Goal: Task Accomplishment & Management: Manage account settings

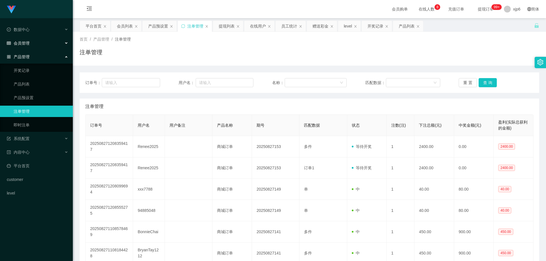
click at [29, 44] on span "会员管理" at bounding box center [18, 43] width 23 height 5
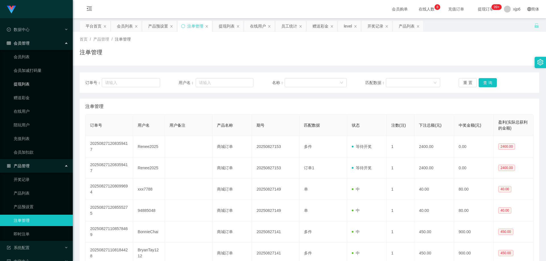
click at [32, 85] on link "提现列表" at bounding box center [41, 83] width 55 height 11
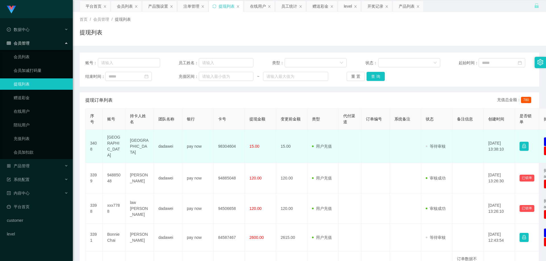
scroll to position [28, 0]
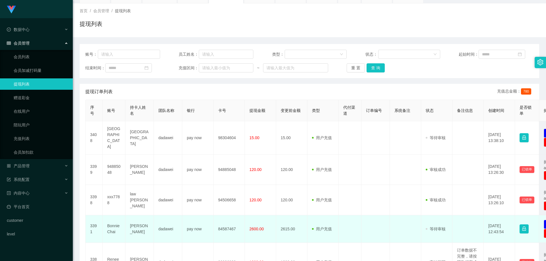
click at [113, 222] on td "BonnieChai" at bounding box center [114, 229] width 23 height 28
copy td "BonnieChai"
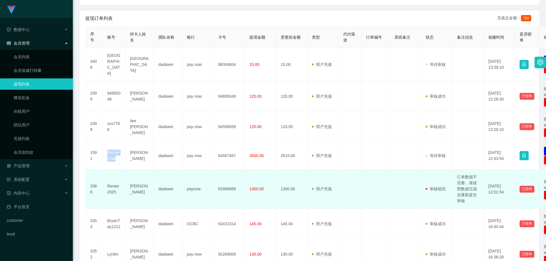
scroll to position [114, 0]
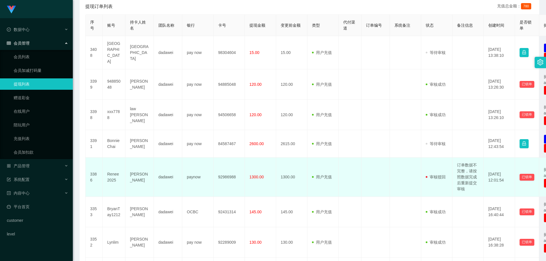
click at [464, 174] on td "订单数据不完整，请按照数据完成后重新提交审核" at bounding box center [467, 177] width 31 height 39
drag, startPoint x: 458, startPoint y: 159, endPoint x: 470, endPoint y: 183, distance: 26.8
click at [470, 183] on td "订单数据不完整，请按照数据完成后重新提交审核" at bounding box center [467, 177] width 31 height 39
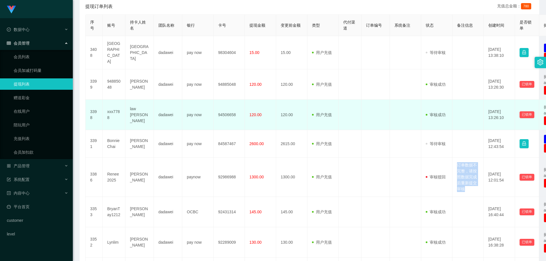
copy td "订单数据不完整，请按照数据完成后重新提交审核"
